Goal: Transaction & Acquisition: Purchase product/service

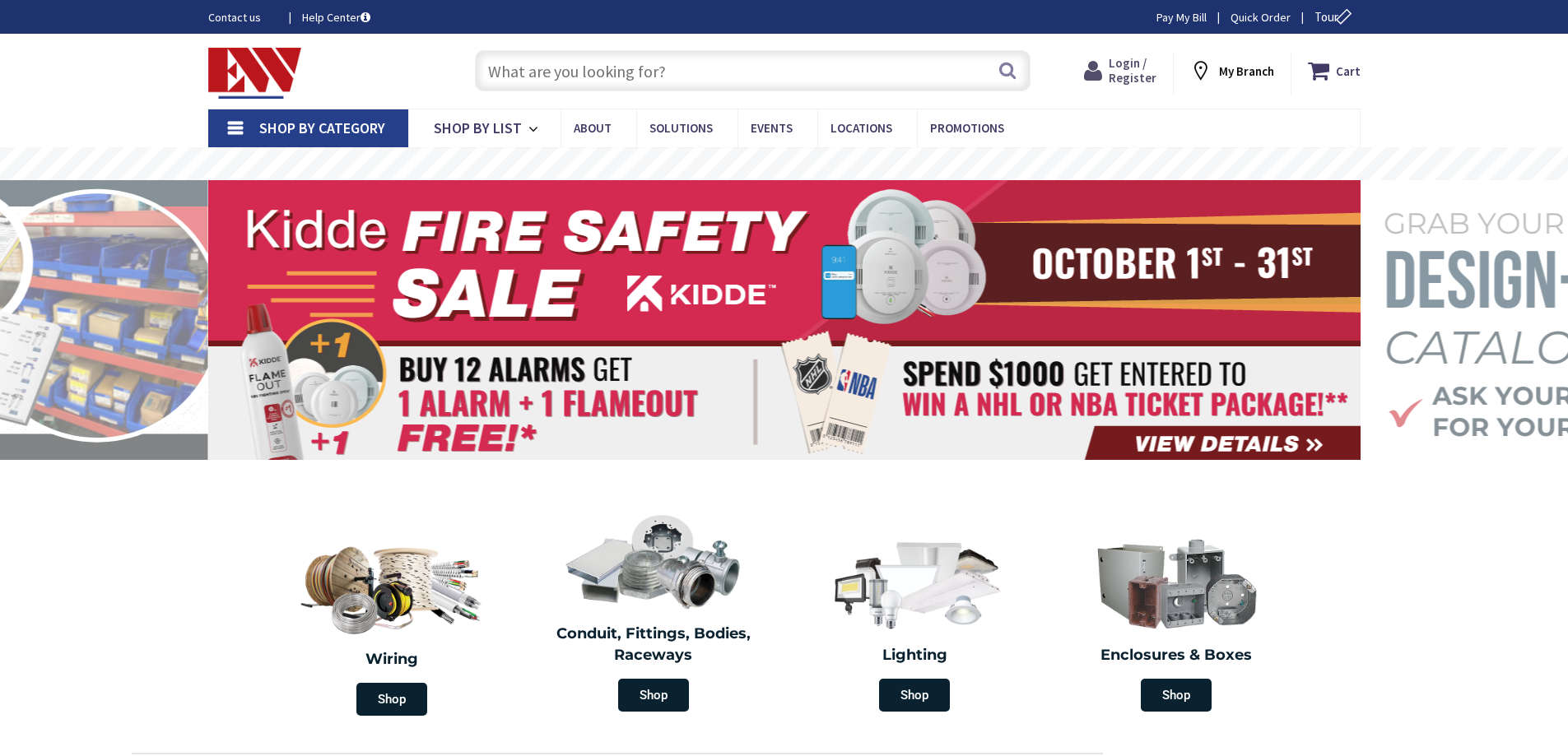
click at [1120, 77] on span "Login / Register" at bounding box center [1132, 70] width 48 height 31
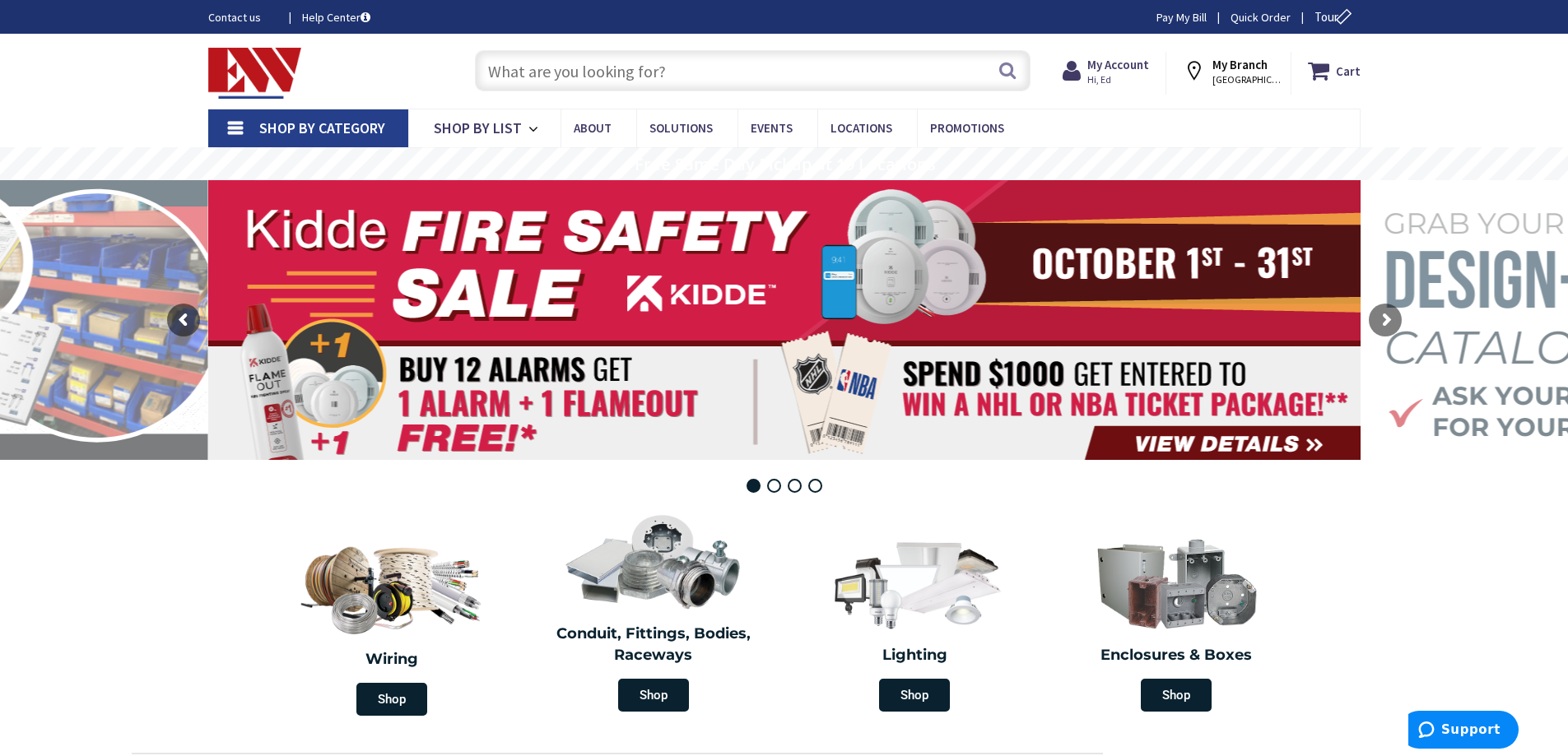
click at [847, 75] on input "text" at bounding box center [753, 71] width 556 height 42
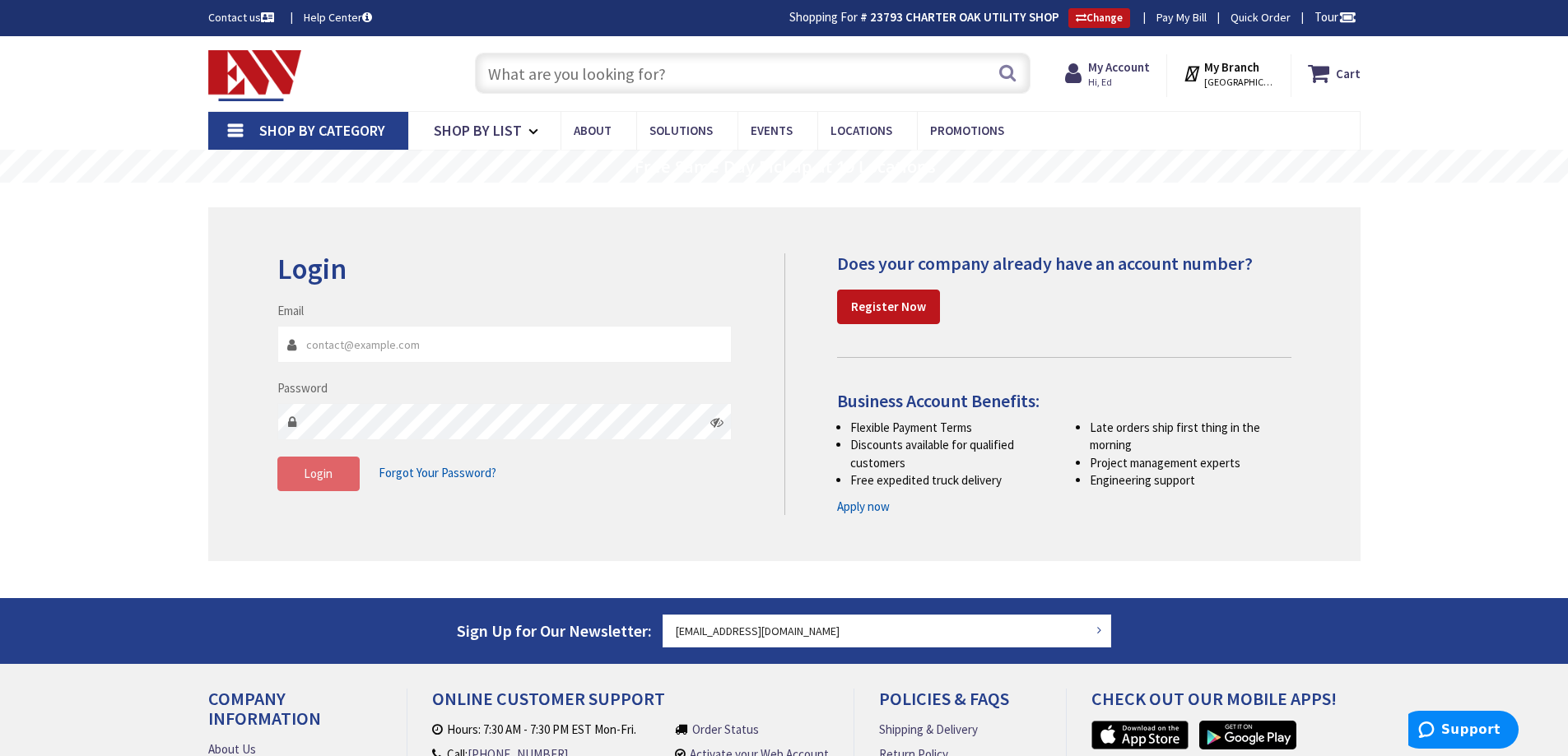
type input "[EMAIL_ADDRESS][DOMAIN_NAME]"
click at [318, 481] on span "Login" at bounding box center [318, 473] width 29 height 15
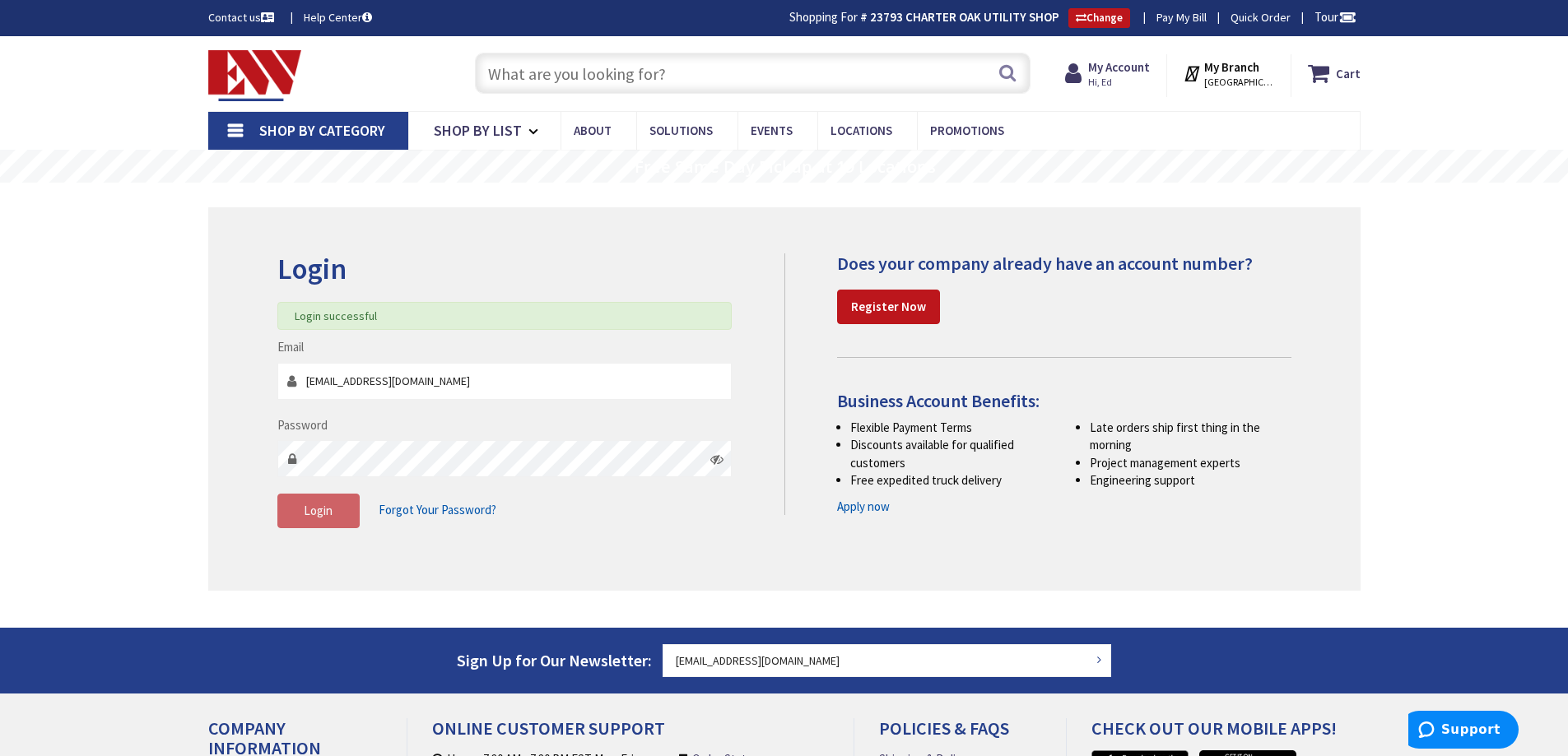
click at [627, 79] on input "text" at bounding box center [753, 73] width 556 height 42
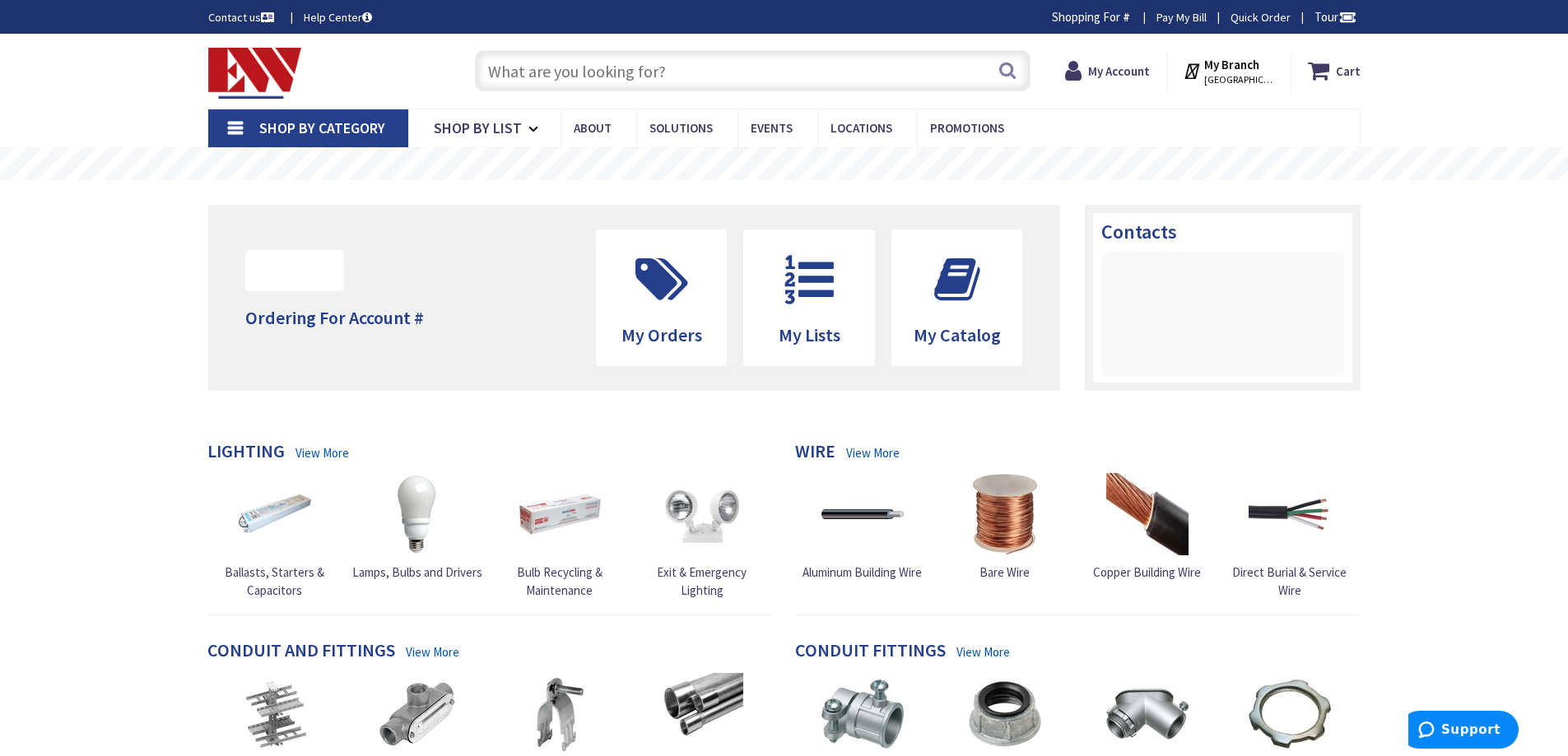
click at [727, 64] on input "text" at bounding box center [753, 71] width 556 height 42
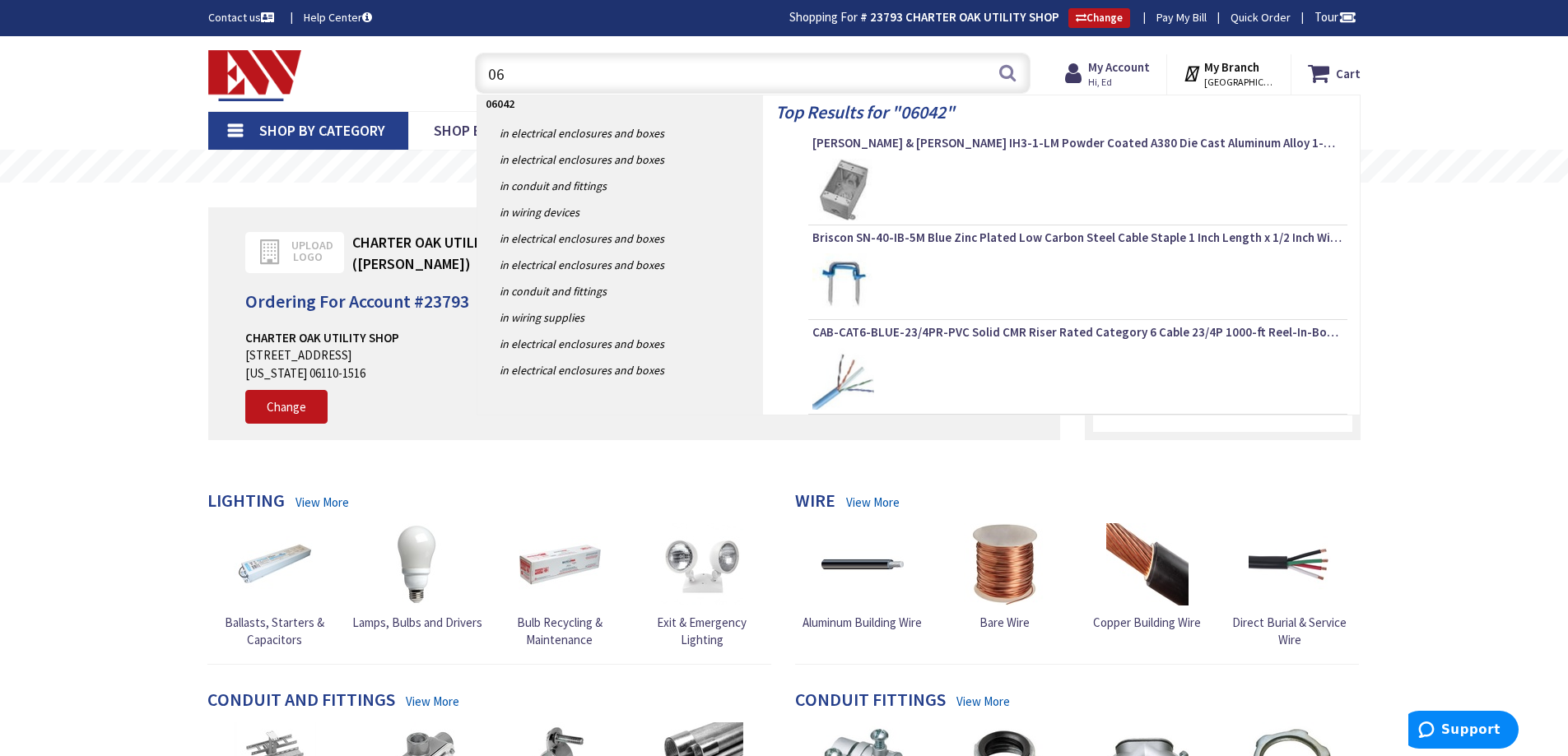
type input "0"
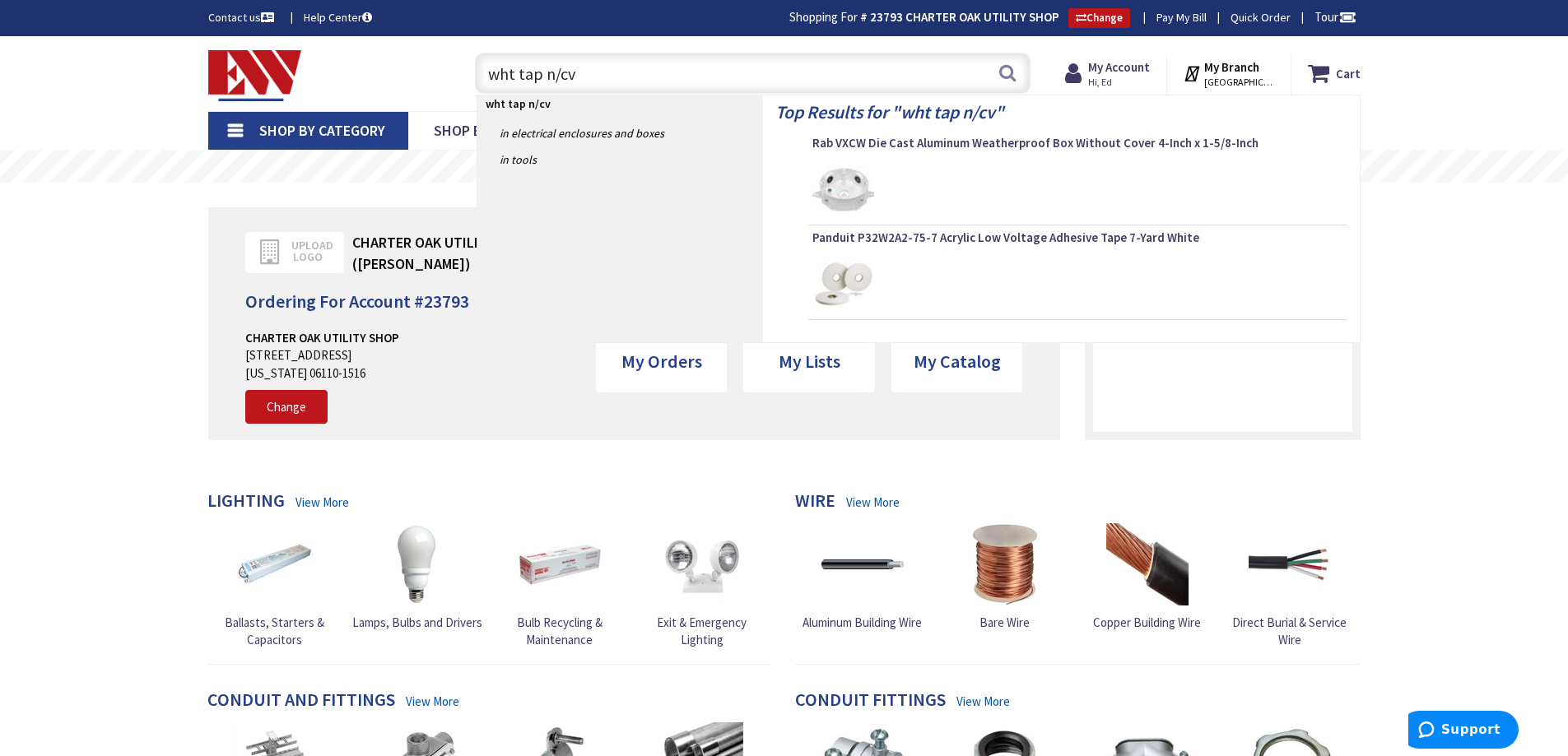
type input "wht tap n/cvr"
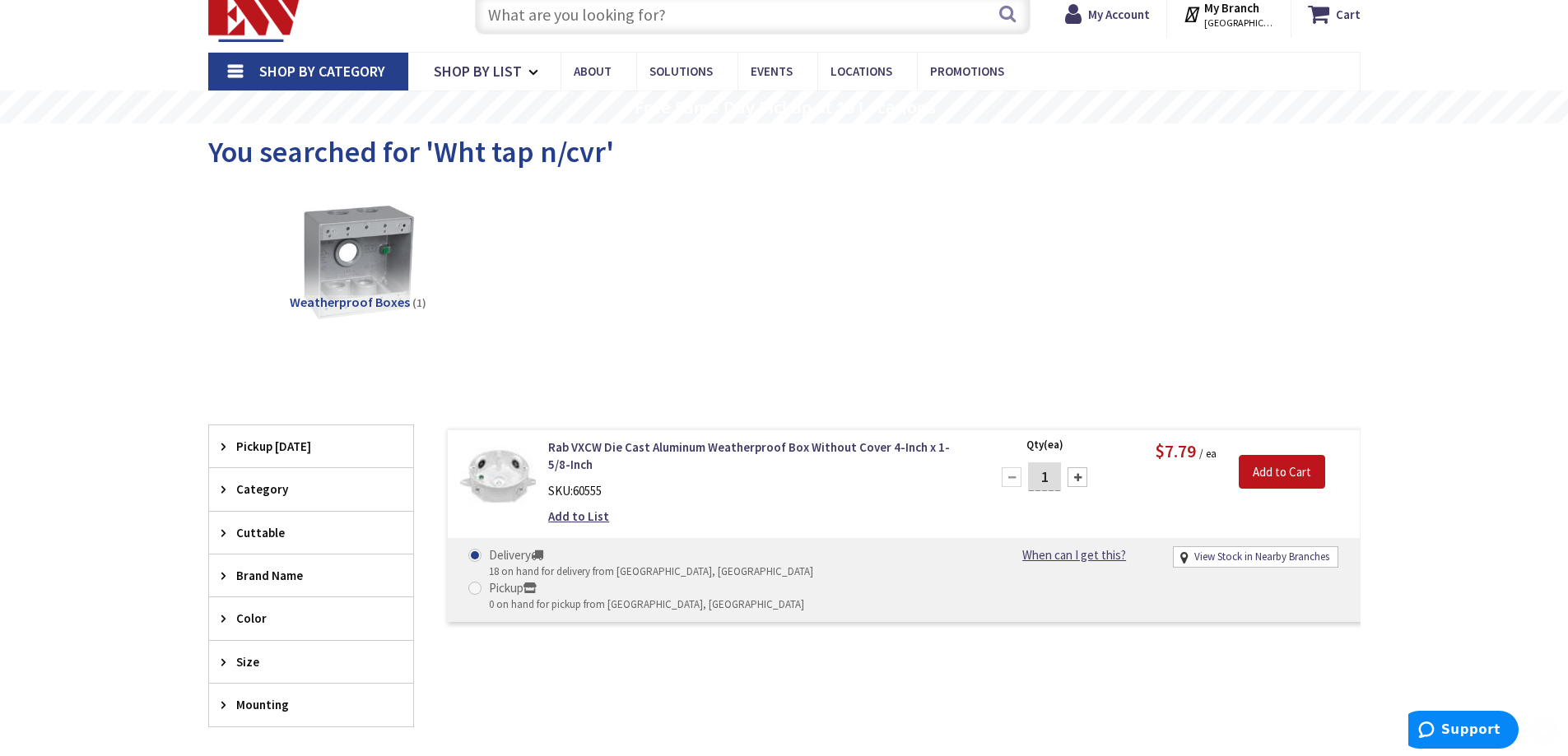
scroll to position [247, 0]
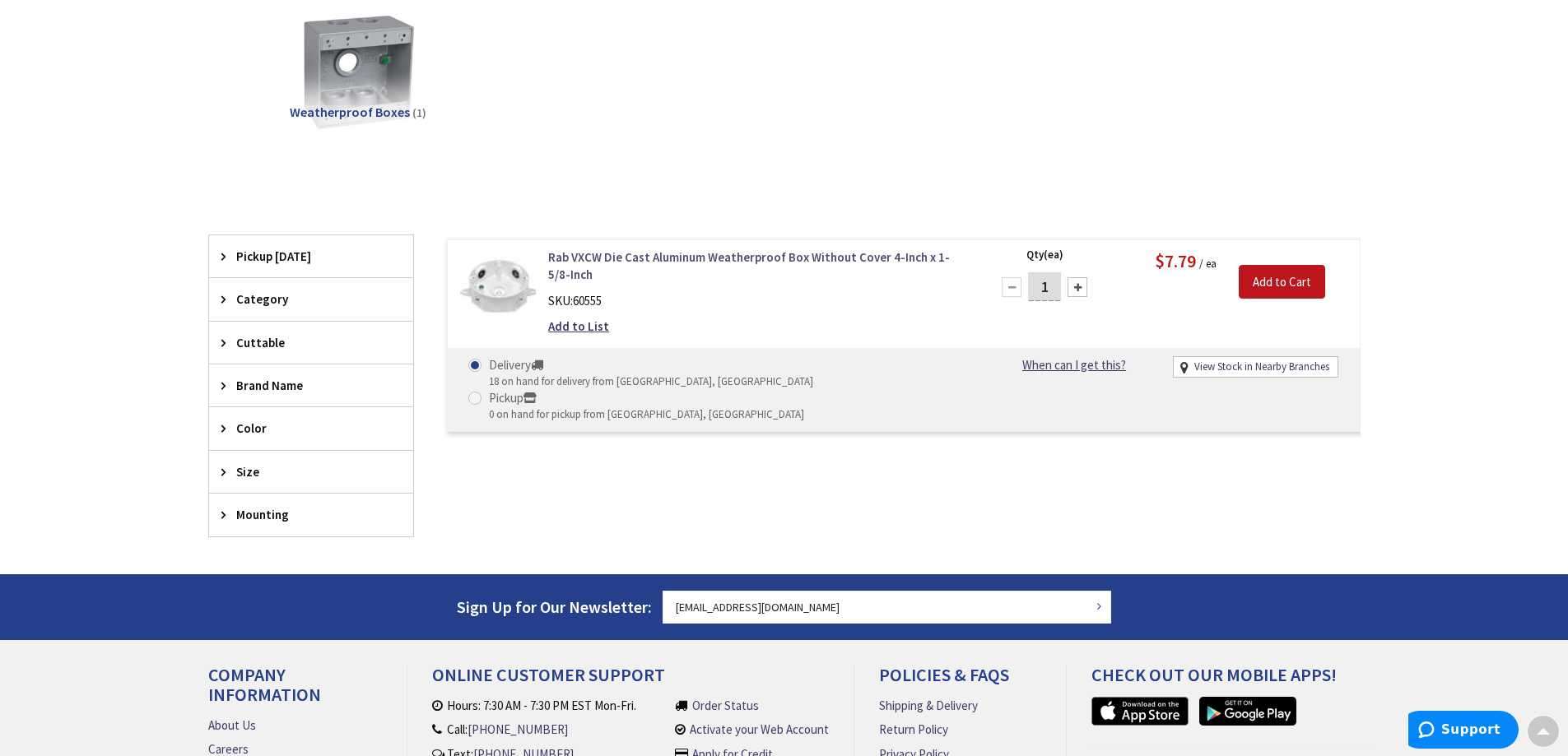
click at [698, 254] on link "Rab VXCW Die Cast Aluminum Weatherproof Box Without Cover 4-Inch x 1-5/8-Inch" at bounding box center [758, 266] width 419 height 35
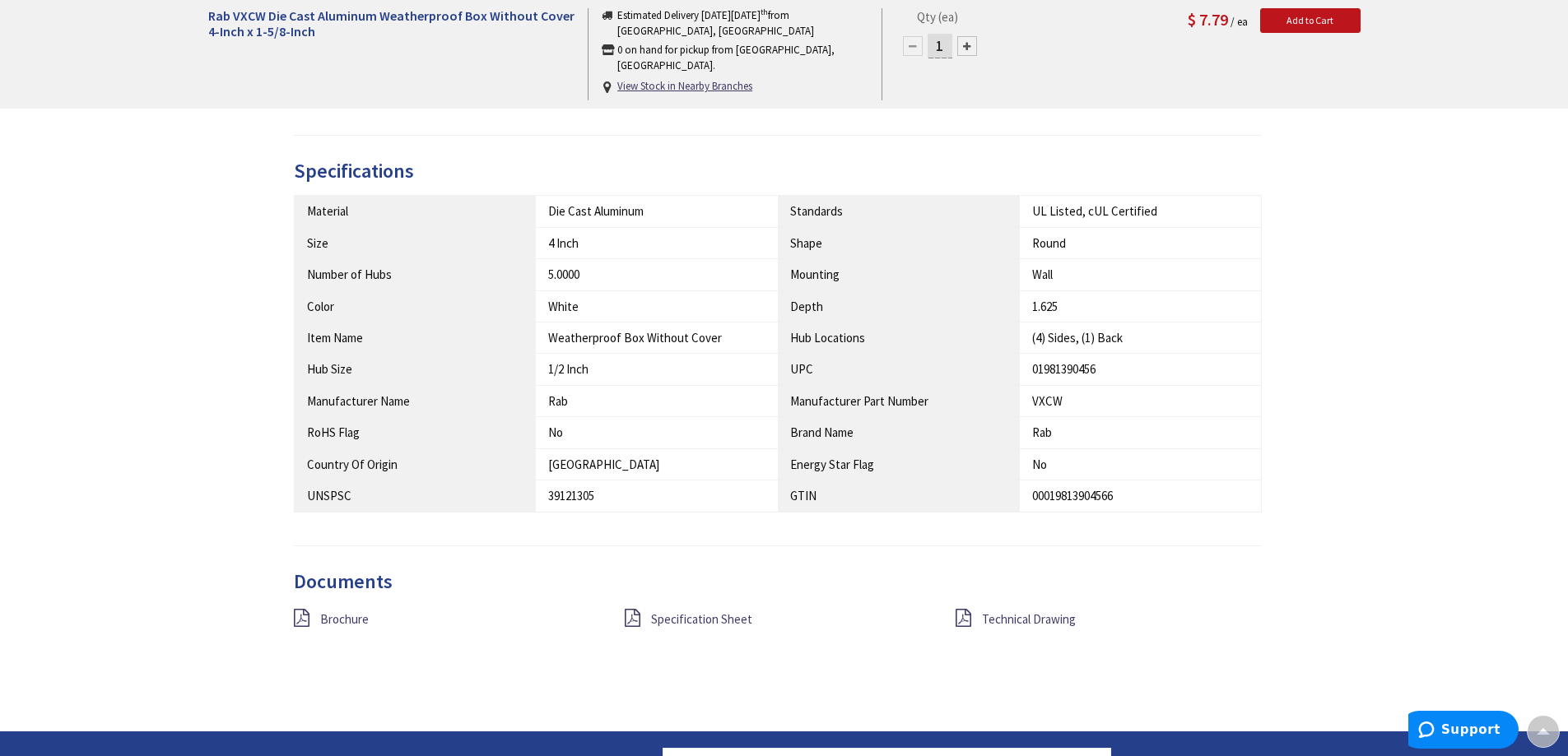
scroll to position [990, 0]
